Goal: Information Seeking & Learning: Learn about a topic

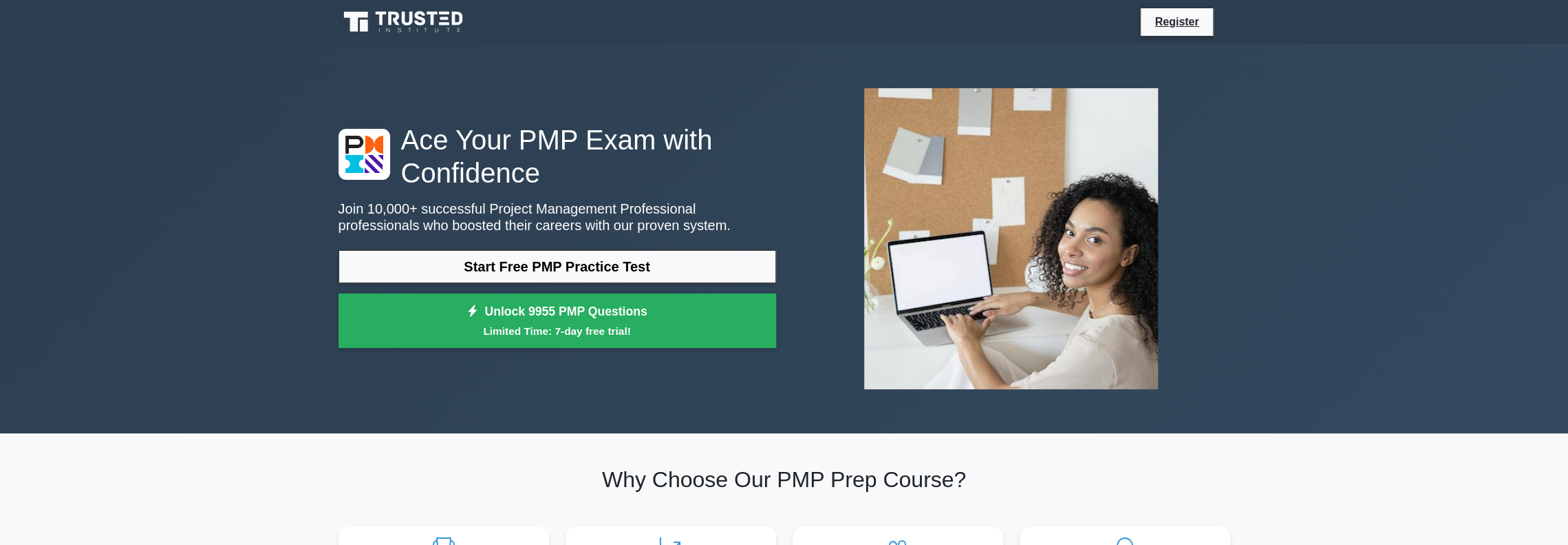
click at [458, 268] on link "Start Free PMP Practice Test" at bounding box center [557, 267] width 437 height 33
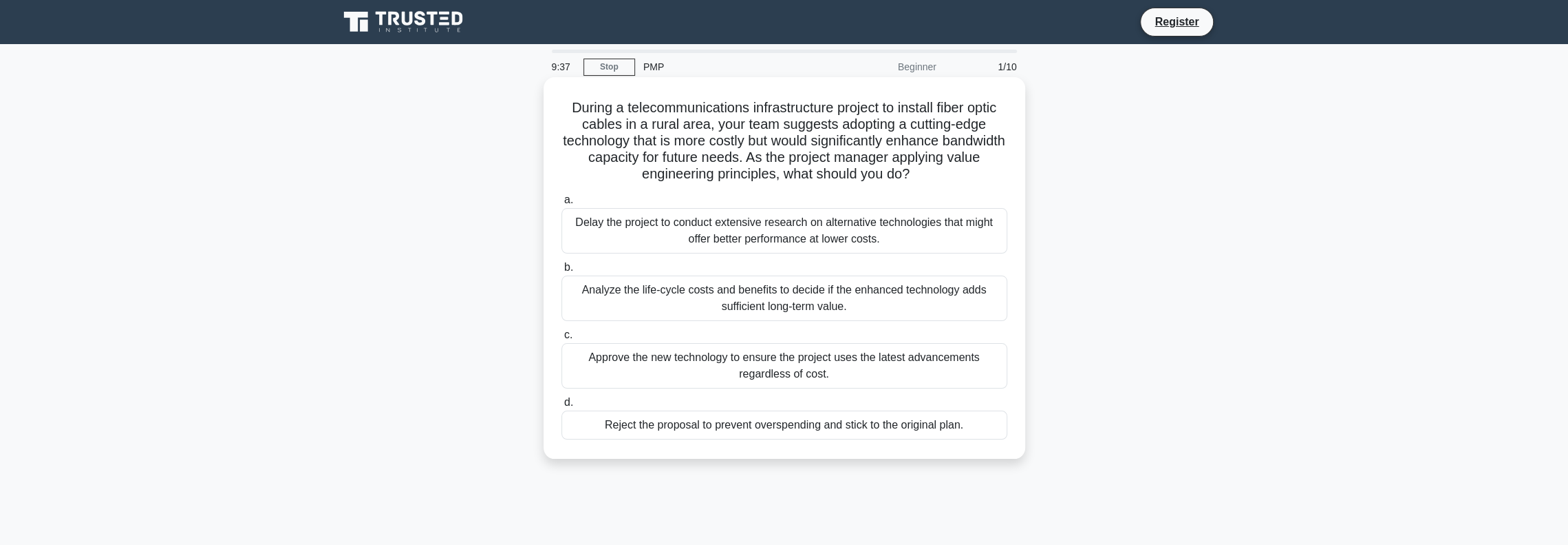
drag, startPoint x: 562, startPoint y: 106, endPoint x: 938, endPoint y: 180, distance: 383.2
click at [938, 180] on h5 "During a telecommunications infrastructure project to install fiber optic cable…" at bounding box center [784, 141] width 449 height 84
copy h5 "During a telecommunications infrastructure project to install fiber optic cable…"
click at [767, 168] on h5 "During a telecommunications infrastructure project to install fiber optic cable…" at bounding box center [784, 141] width 449 height 84
drag, startPoint x: 590, startPoint y: 141, endPoint x: 940, endPoint y: 173, distance: 351.5
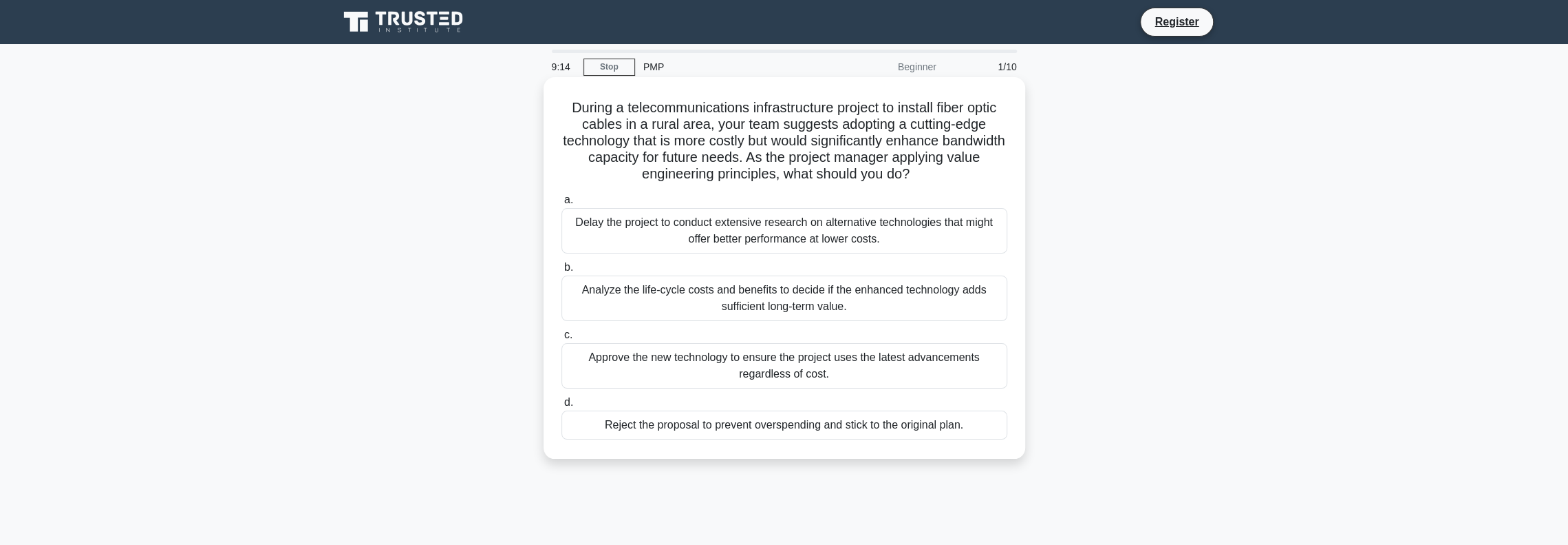
click at [940, 173] on h5 "During a telecommunications infrastructure project to install fiber optic cable…" at bounding box center [784, 141] width 449 height 84
copy h5 "technology that is more costly but would significantly enhance bandwidth capaci…"
click at [571, 303] on div "Analyze the life-cycle costs and benefits to decide if the enhanced technology …" at bounding box center [784, 298] width 446 height 45
click at [561, 272] on input "b. Analyze the life-cycle costs and benefits to decide if the enhanced technolo…" at bounding box center [561, 267] width 0 height 9
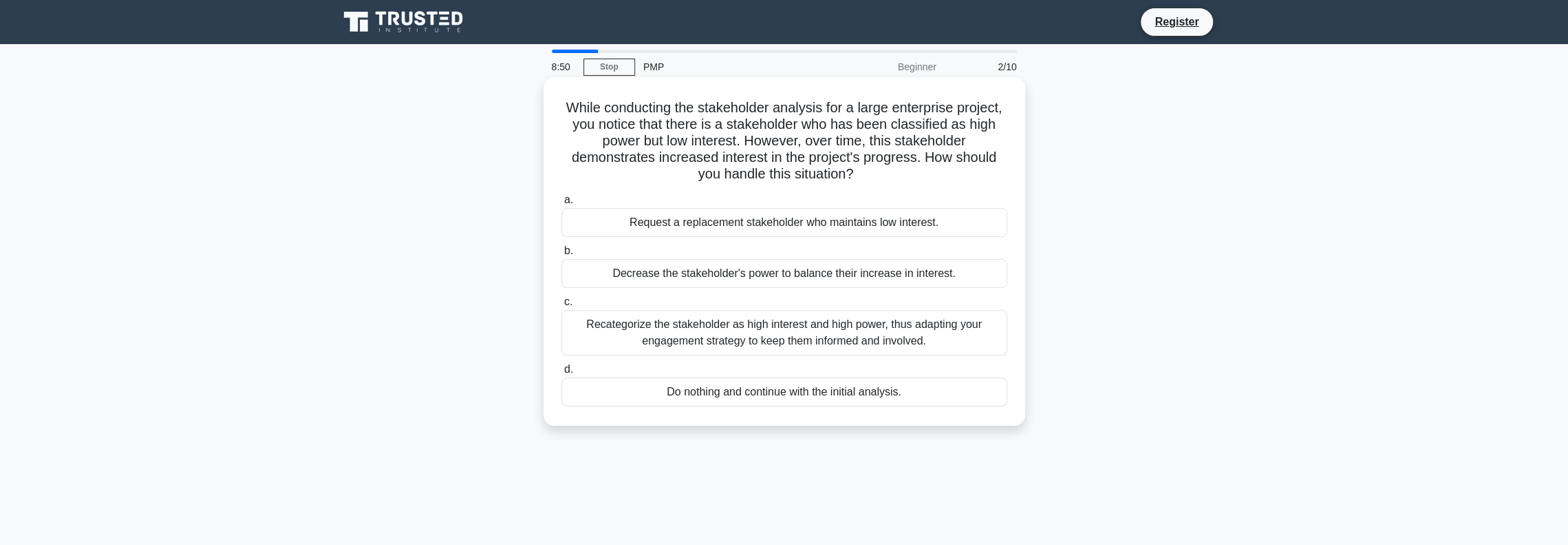
click at [665, 228] on div "Request a replacement stakeholder who maintains low interest." at bounding box center [784, 222] width 446 height 29
click at [561, 204] on input "a. Request a replacement stakeholder who maintains low interest." at bounding box center [561, 199] width 0 height 9
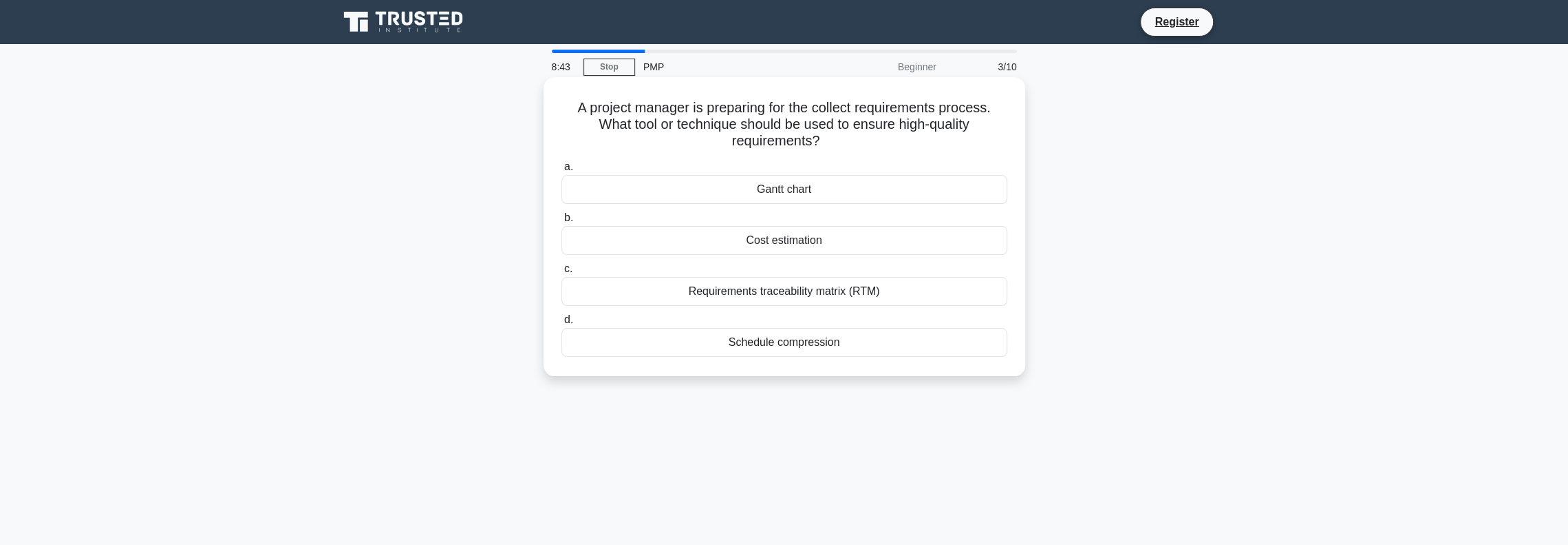
drag, startPoint x: 574, startPoint y: 107, endPoint x: 843, endPoint y: 141, distance: 271.1
click at [843, 141] on h5 "A project manager is preparing for the collect requirements process. What tool …" at bounding box center [784, 125] width 449 height 51
copy h5 "A project manager is preparing for the collect requirements process. What tool …"
